Goal: Find specific page/section: Find specific page/section

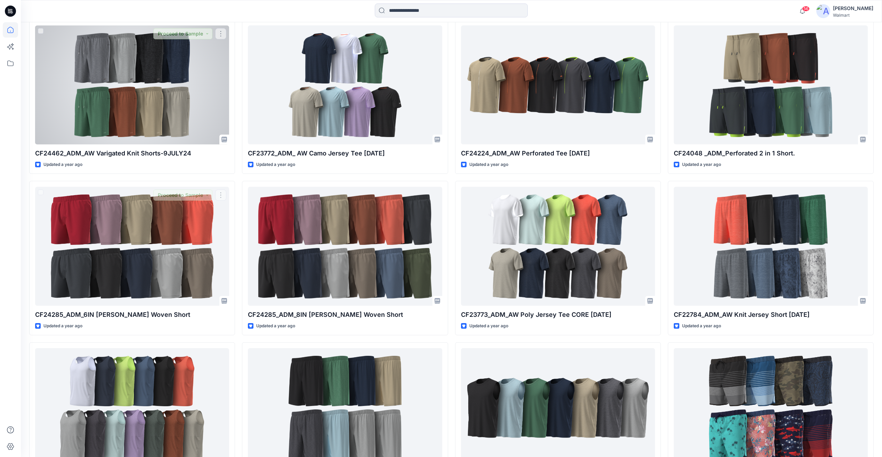
scroll to position [32918, 0]
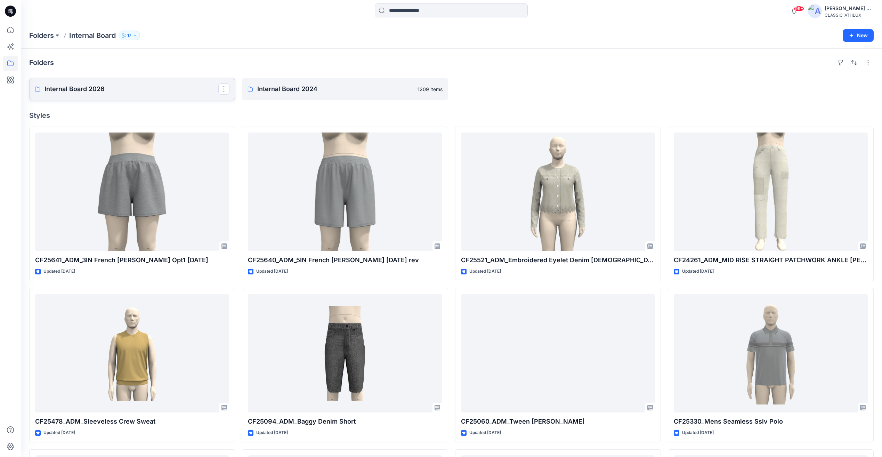
click at [141, 89] on p "Internal Board 2026" at bounding box center [131, 89] width 174 height 10
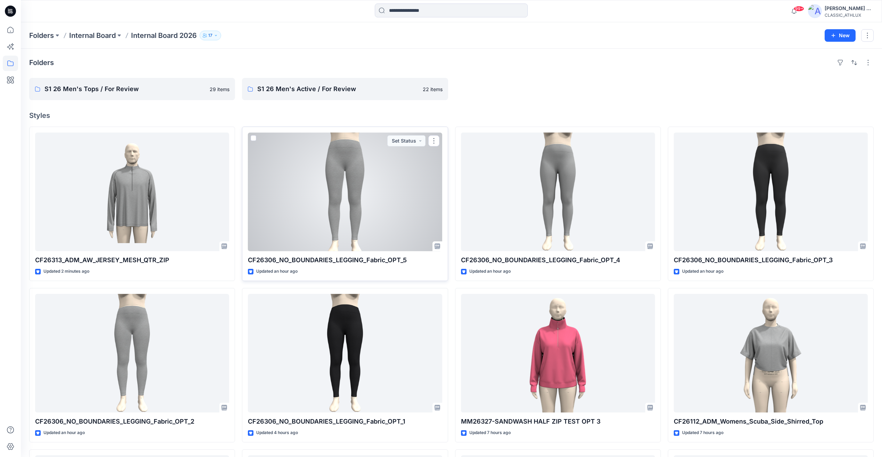
click at [367, 207] on div at bounding box center [345, 191] width 194 height 118
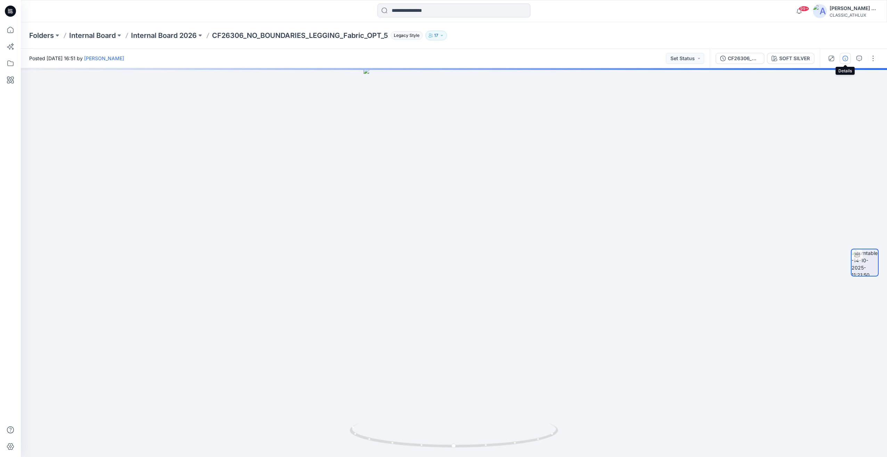
click at [846, 59] on icon "button" at bounding box center [845, 59] width 6 height 6
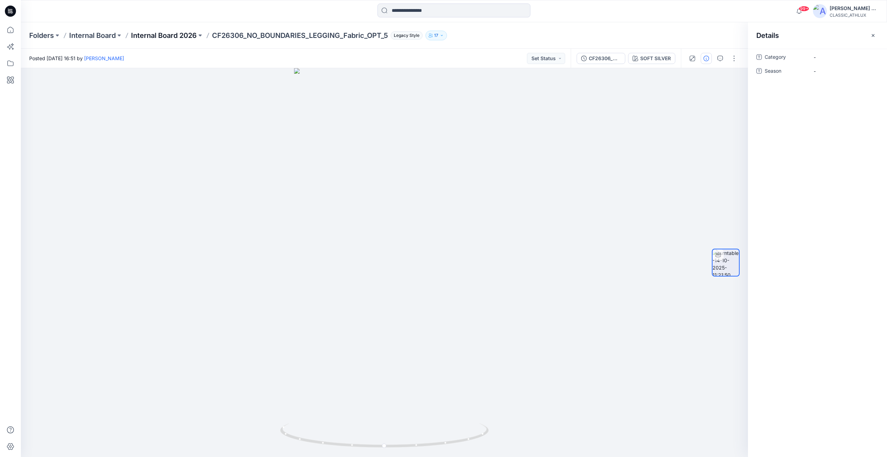
click at [188, 38] on p "Internal Board 2026" at bounding box center [164, 36] width 66 height 10
